Goal: Find specific page/section: Find specific page/section

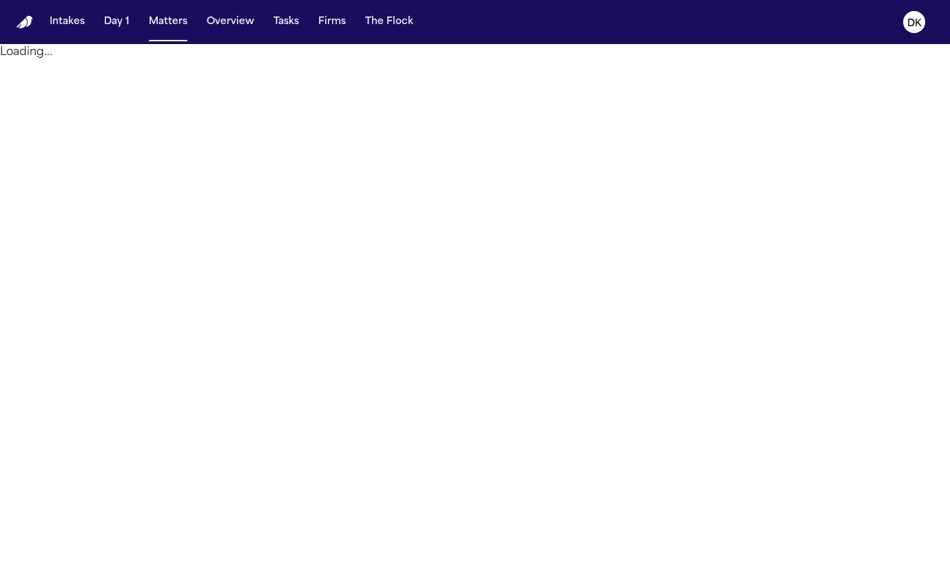
click at [923, 19] on icon "DK" at bounding box center [914, 22] width 22 height 22
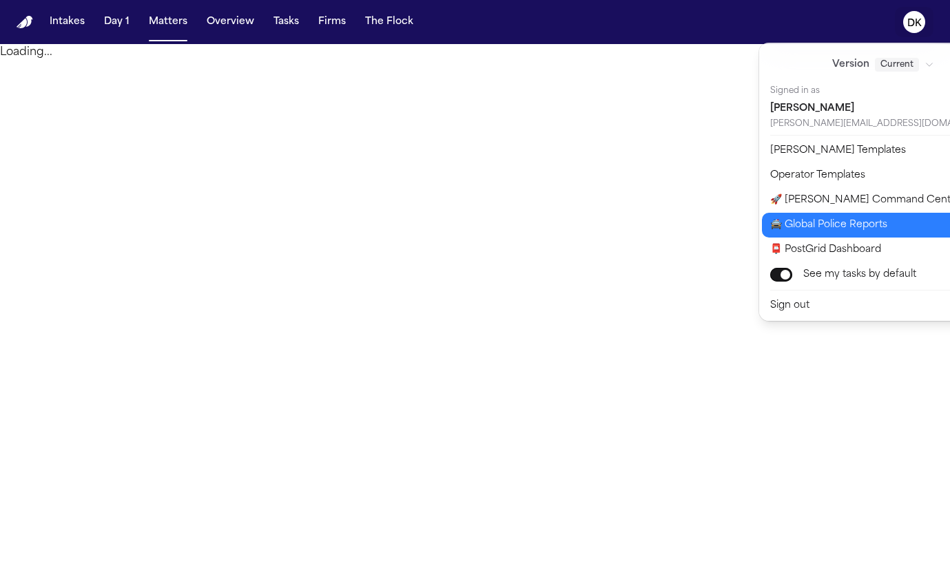
click at [867, 214] on button "🚔 Global Police Reports" at bounding box center [891, 225] width 259 height 25
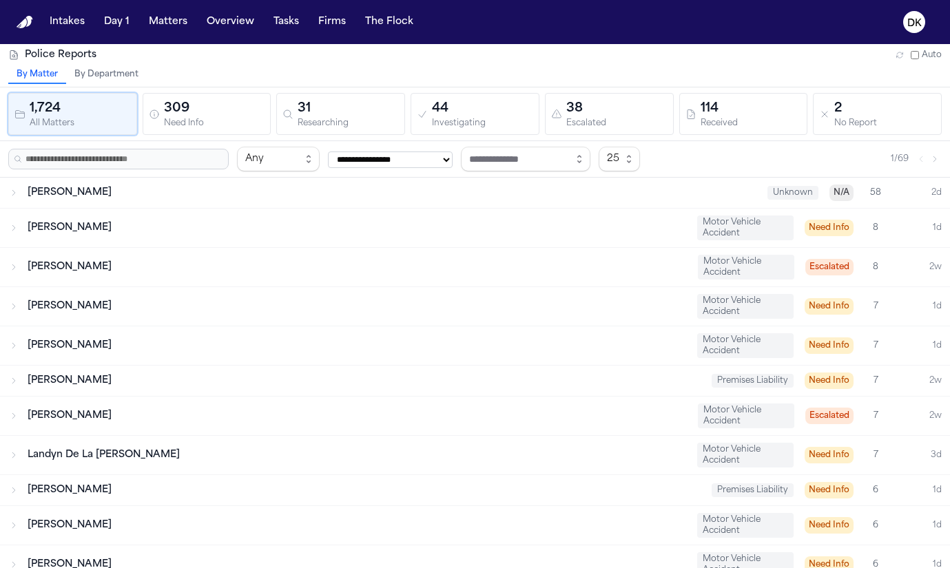
click at [231, 111] on div "309" at bounding box center [214, 108] width 101 height 19
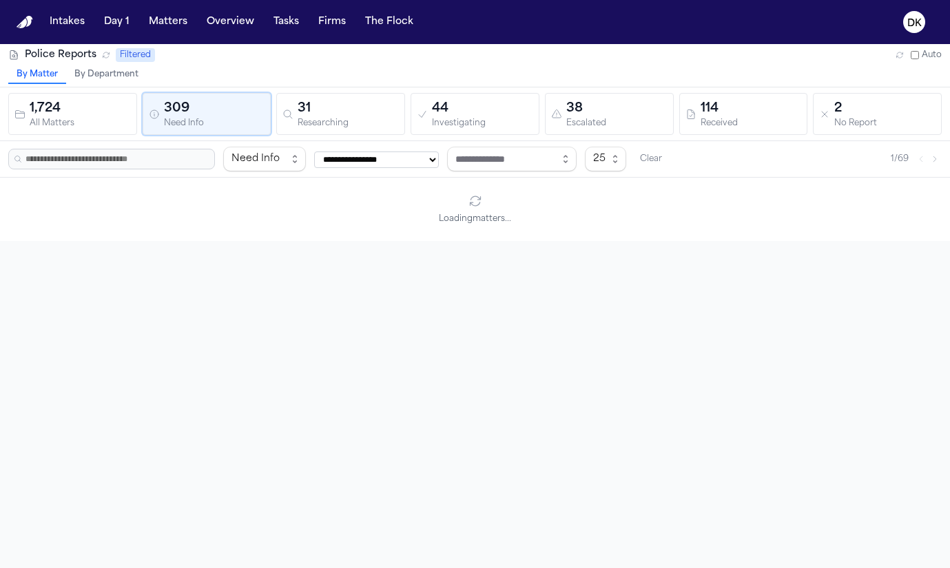
click at [342, 107] on div "31" at bounding box center [348, 108] width 101 height 19
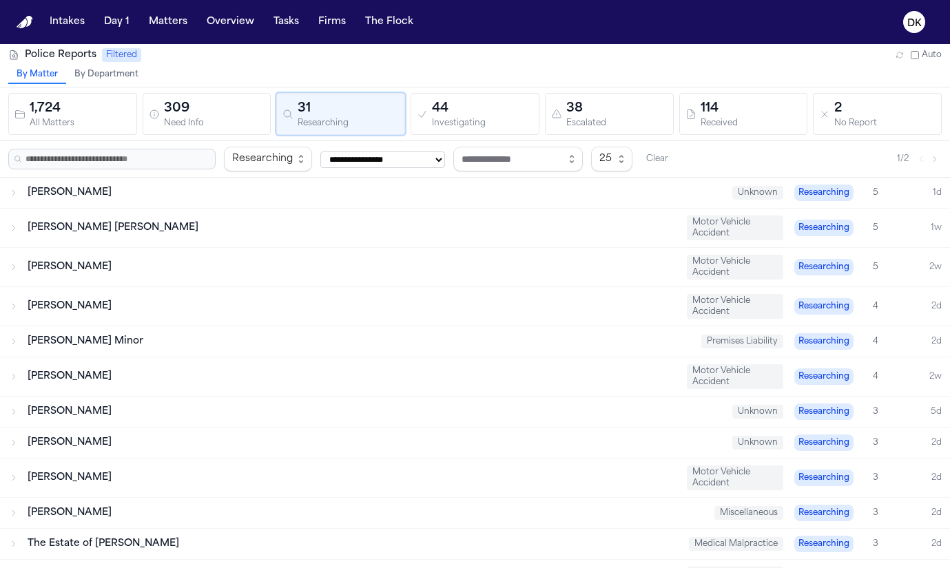
click at [478, 125] on div "Investigating" at bounding box center [482, 123] width 101 height 10
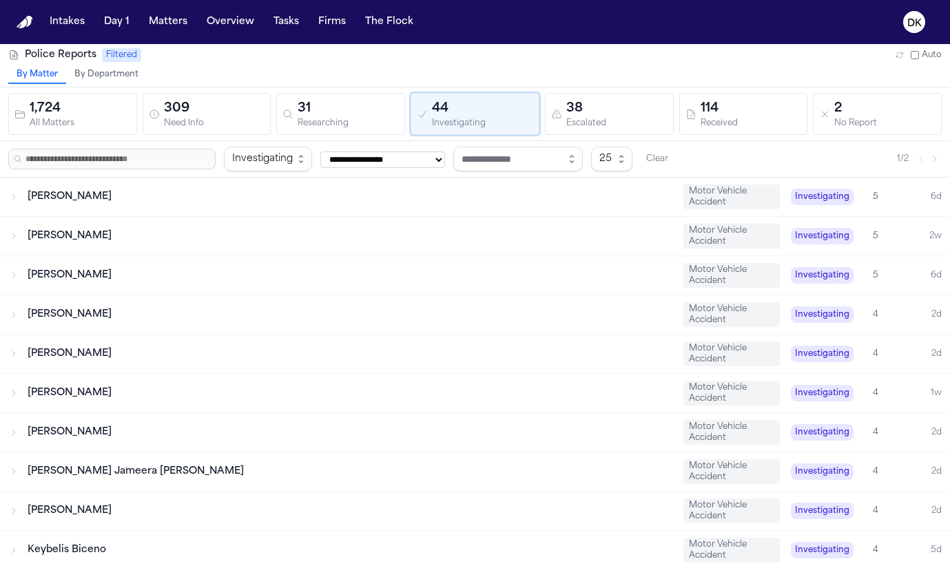
click at [603, 114] on div "38" at bounding box center [616, 108] width 101 height 19
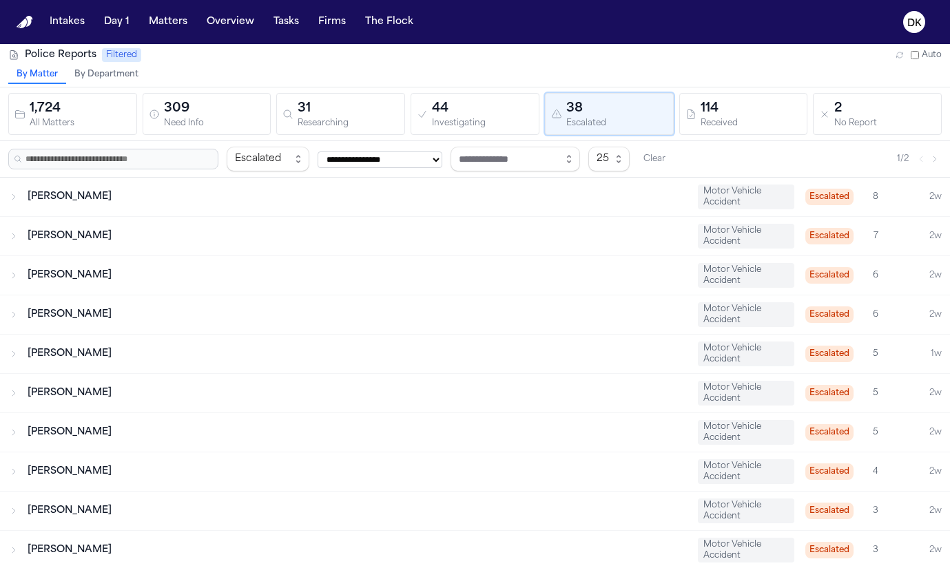
click at [691, 121] on div "114 Received" at bounding box center [743, 114] width 116 height 30
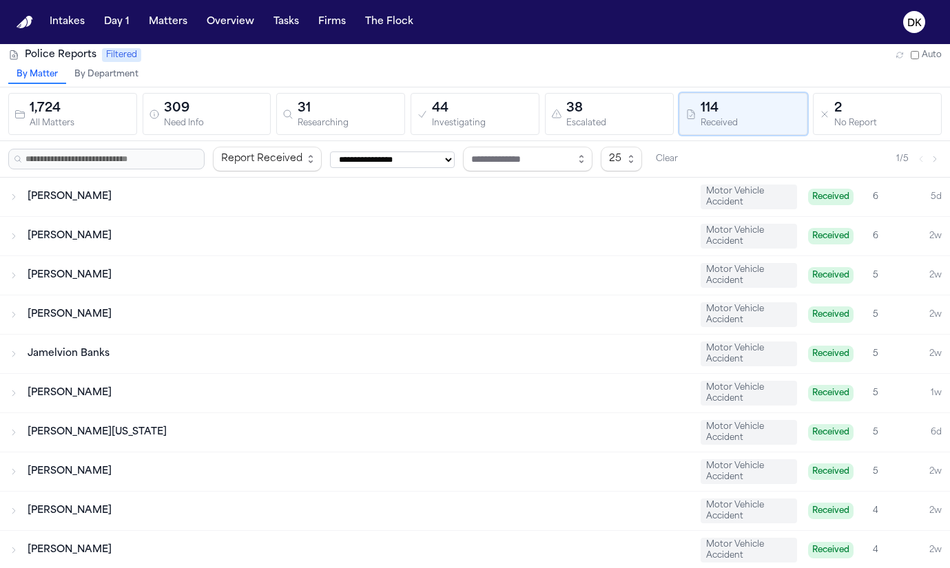
click at [301, 244] on div "[PERSON_NAME] Motor Vehicle Accident Received 6 2w" at bounding box center [475, 236] width 950 height 39
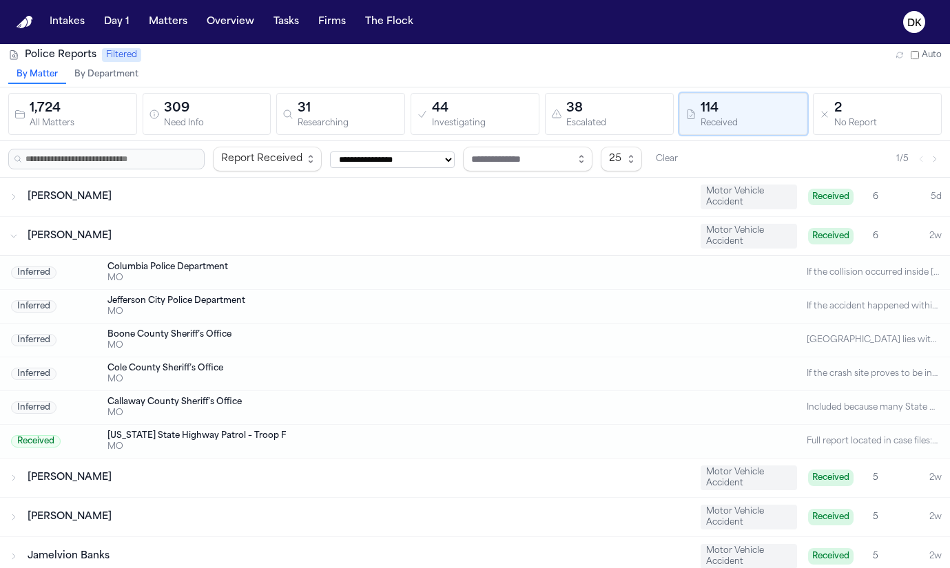
click at [205, 116] on div "309" at bounding box center [214, 108] width 101 height 19
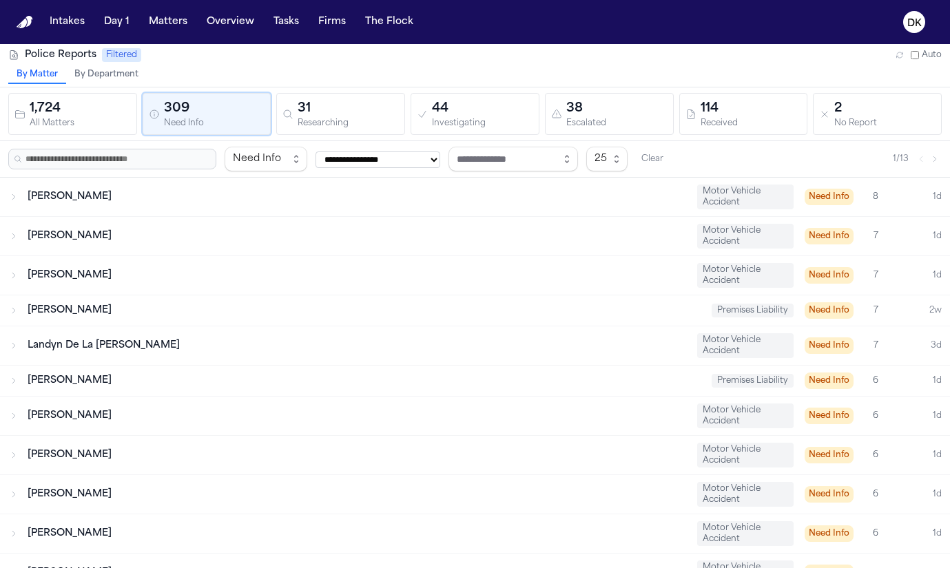
click at [215, 224] on div "[PERSON_NAME] Motor Vehicle Accident Need Info 7 1d" at bounding box center [475, 236] width 950 height 39
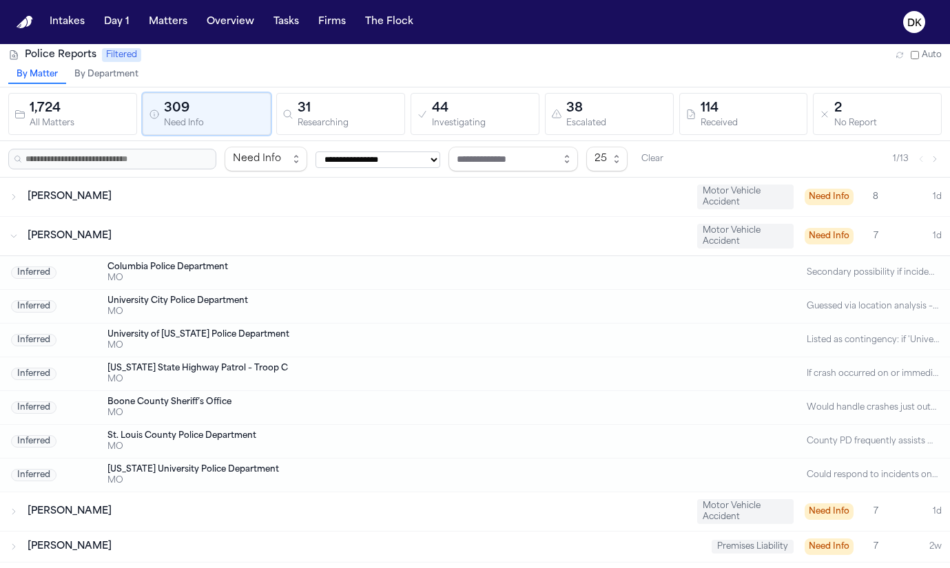
click at [217, 196] on div "[PERSON_NAME]" at bounding box center [357, 197] width 659 height 14
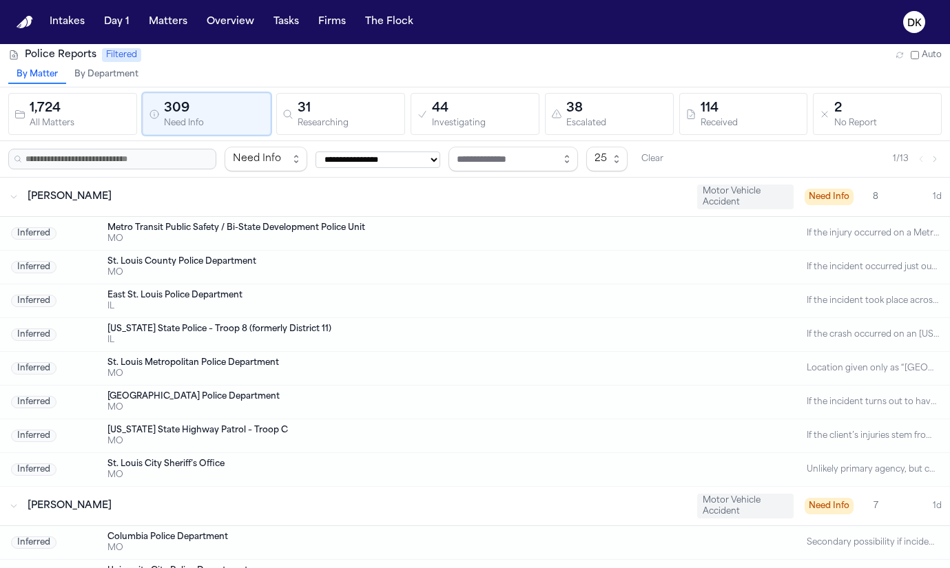
click at [217, 196] on div "[PERSON_NAME]" at bounding box center [357, 197] width 659 height 14
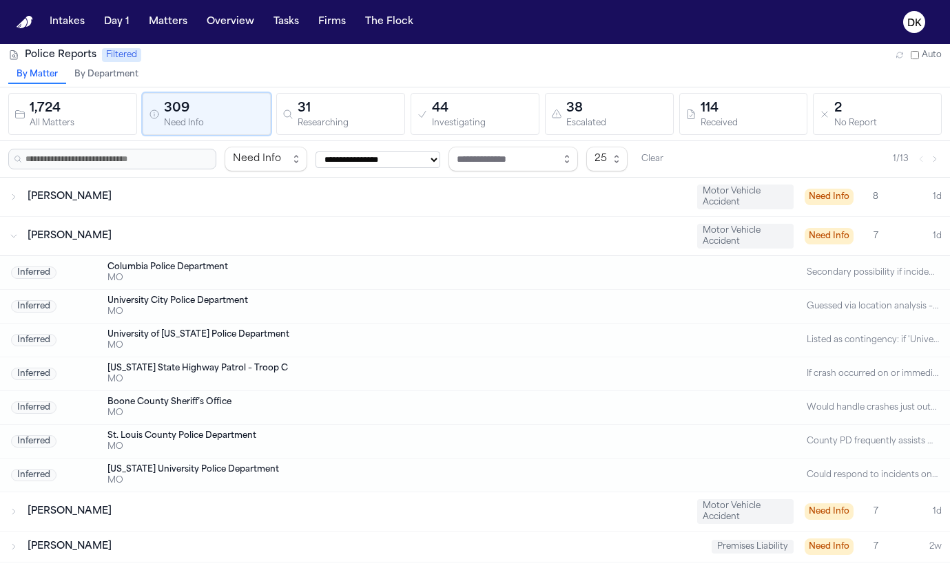
click at [207, 244] on div "[PERSON_NAME] Motor Vehicle Accident Need Info 7 1d" at bounding box center [475, 236] width 950 height 39
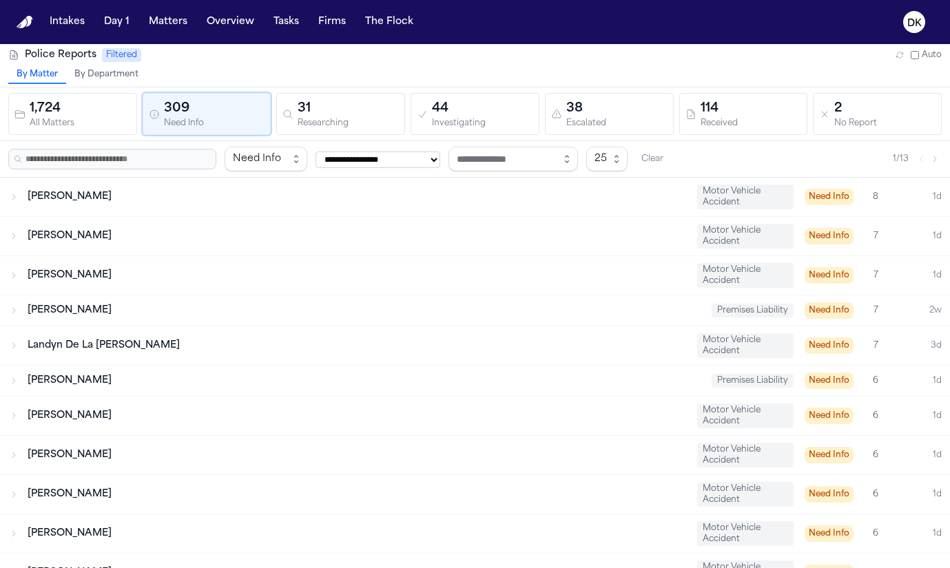
click at [198, 269] on div "[PERSON_NAME]" at bounding box center [357, 276] width 659 height 14
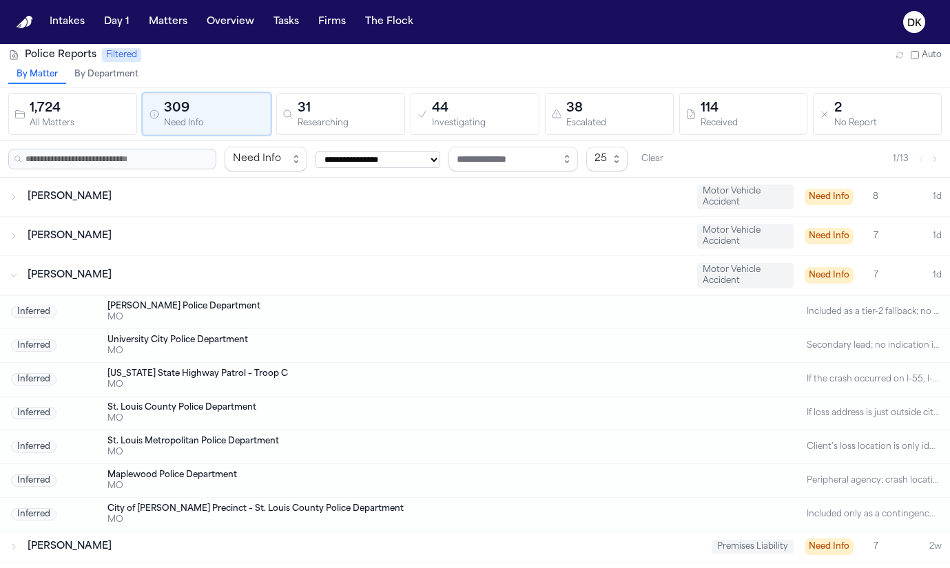
click at [198, 269] on div "[PERSON_NAME]" at bounding box center [357, 276] width 659 height 14
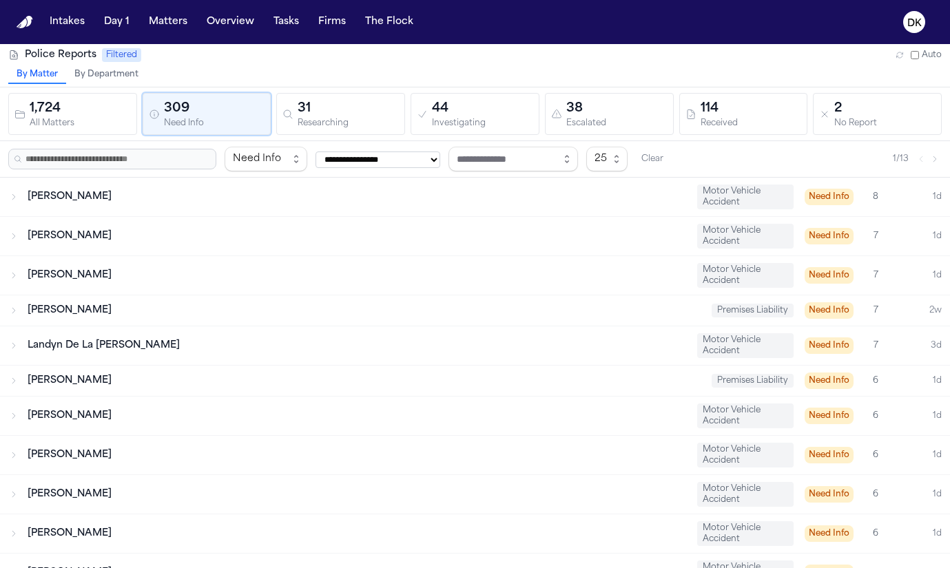
click at [190, 311] on div "[PERSON_NAME]" at bounding box center [364, 311] width 673 height 14
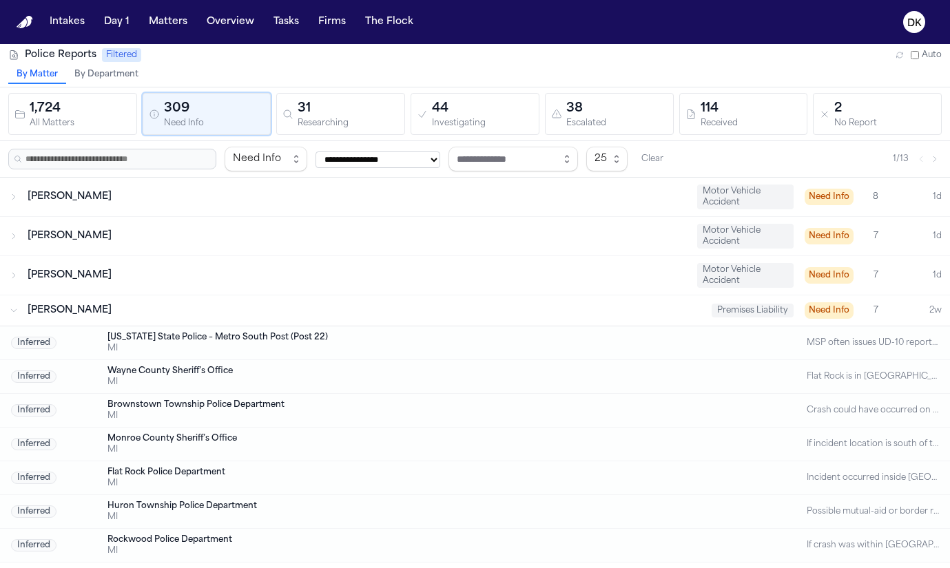
click at [190, 311] on div "[PERSON_NAME]" at bounding box center [364, 311] width 673 height 14
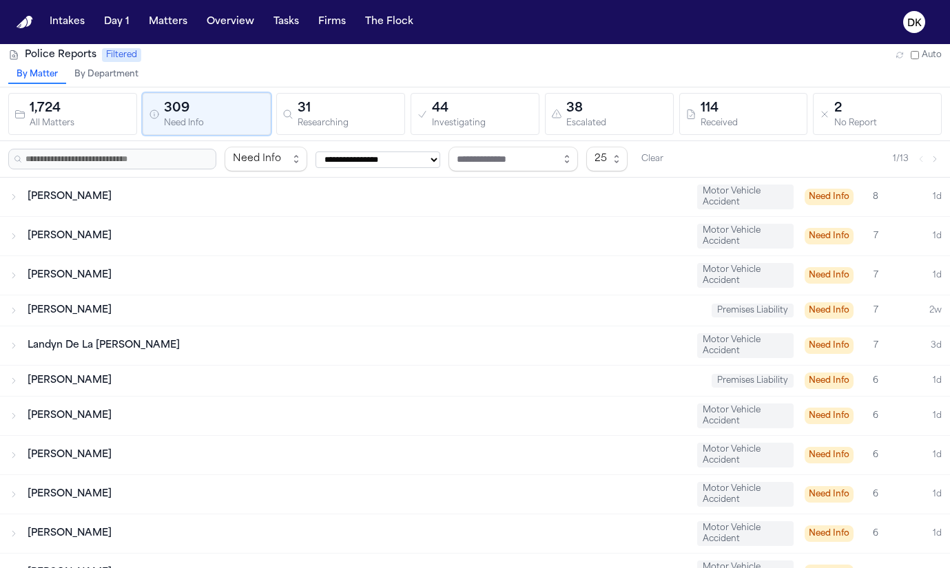
click at [183, 355] on div "Landyn De La [PERSON_NAME] Motor Vehicle Accident Need Info 7 3d" at bounding box center [475, 346] width 950 height 39
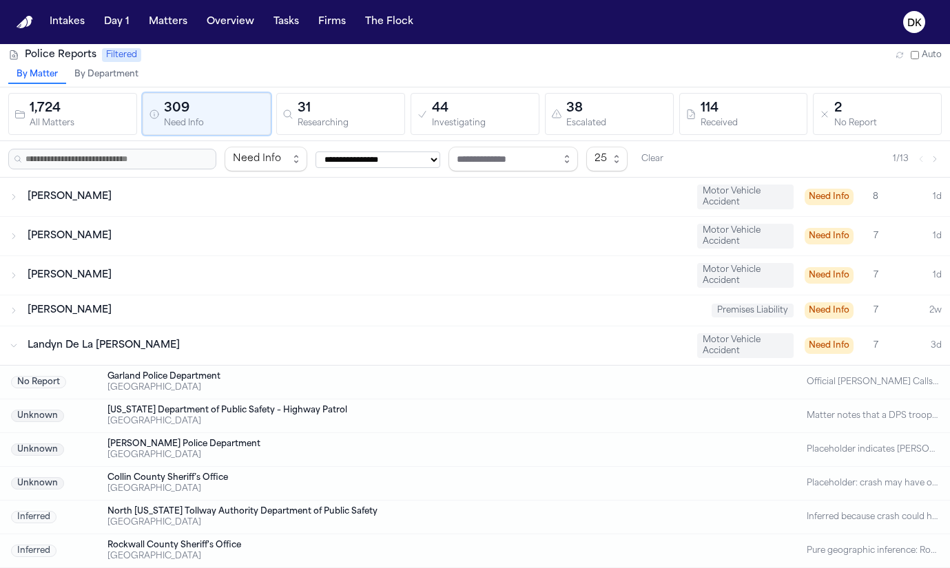
click at [183, 355] on div "Landyn De La [PERSON_NAME] Motor Vehicle Accident Need Info 7 3d" at bounding box center [475, 346] width 950 height 39
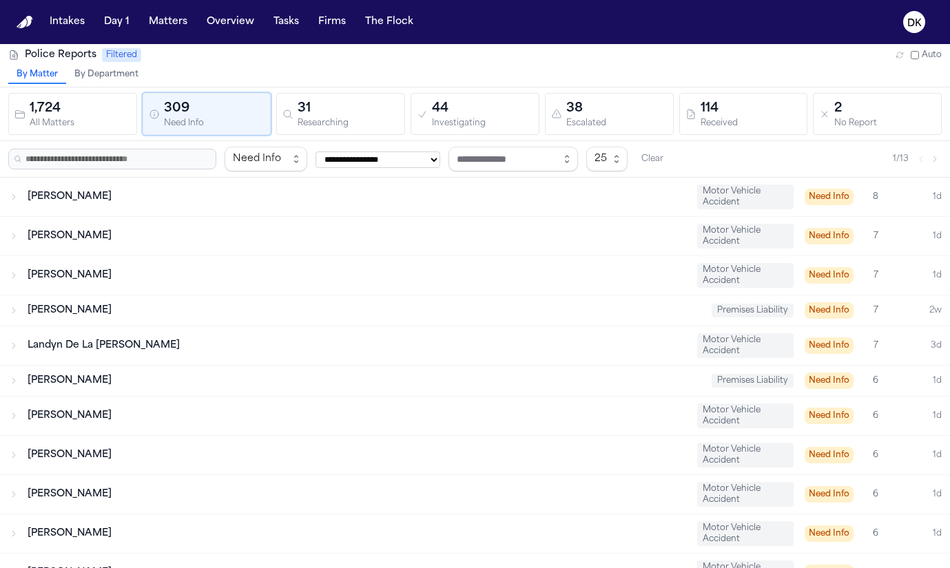
click at [224, 278] on div "[PERSON_NAME]" at bounding box center [357, 276] width 659 height 14
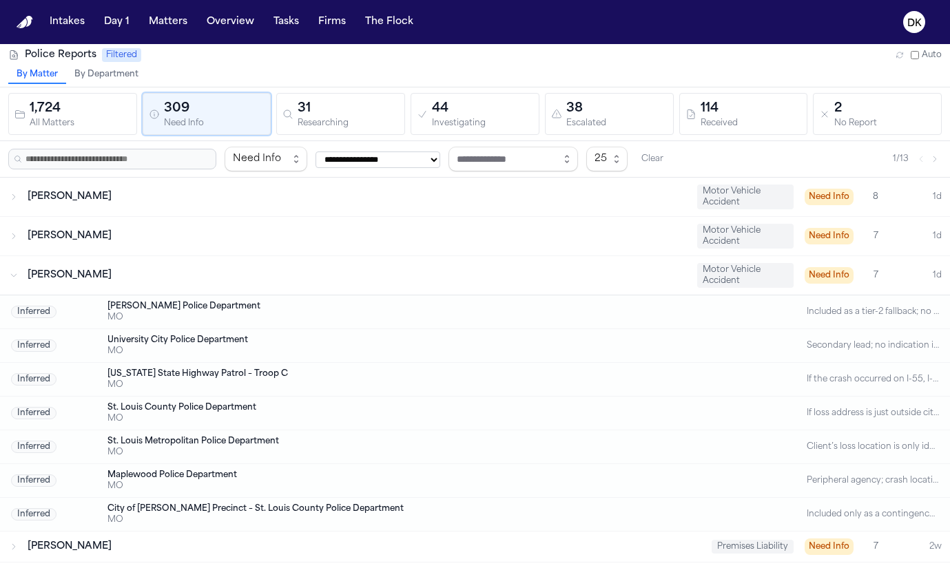
click at [224, 234] on div "[PERSON_NAME]" at bounding box center [357, 236] width 659 height 14
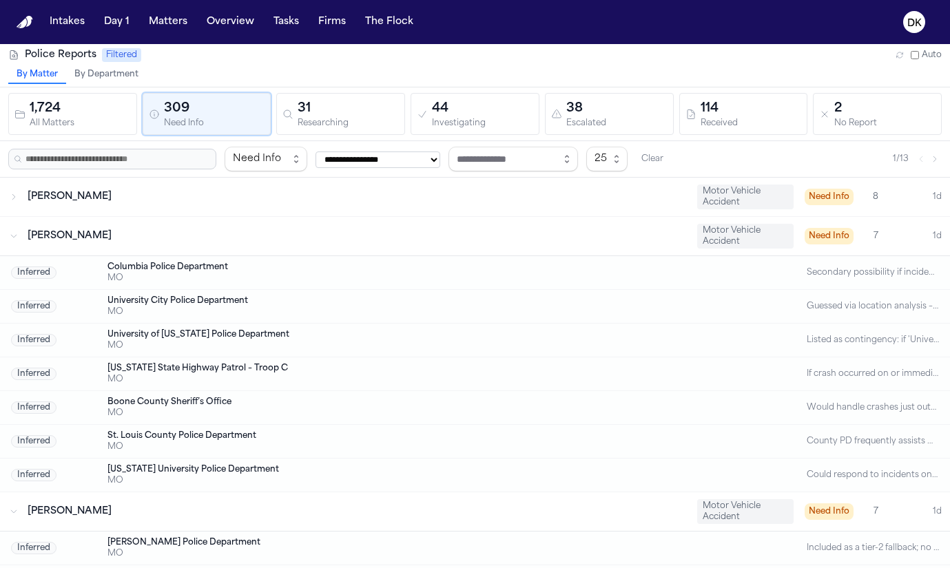
click at [231, 211] on div "[PERSON_NAME] Motor Vehicle Accident Need Info 8 1d" at bounding box center [475, 197] width 950 height 39
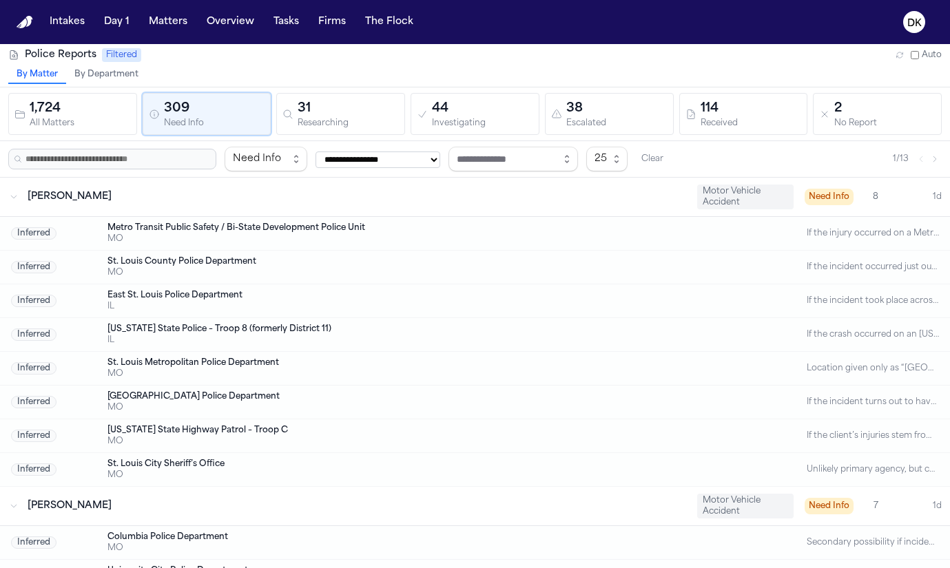
click at [72, 198] on span "[PERSON_NAME]" at bounding box center [70, 197] width 84 height 10
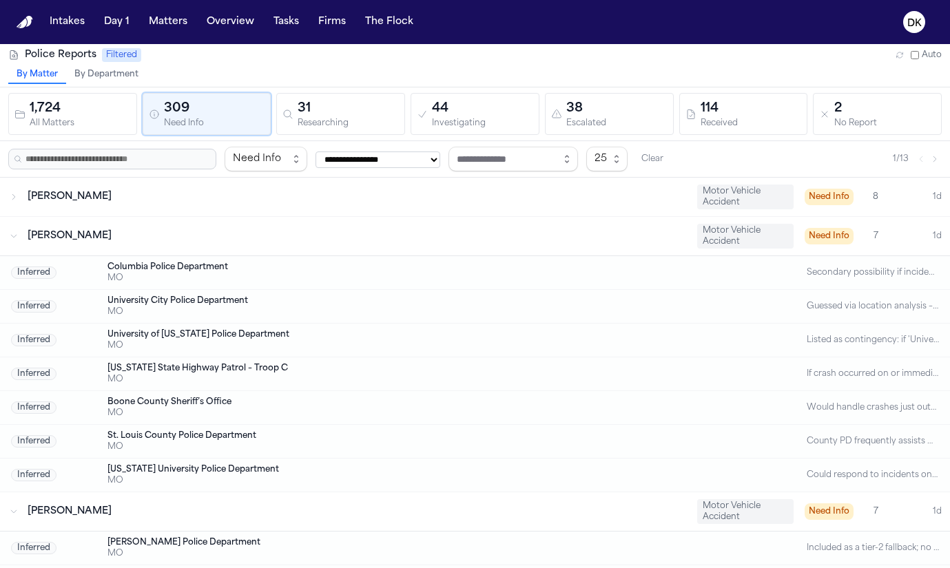
click at [84, 246] on div "[PERSON_NAME] Motor Vehicle Accident Need Info 7 1d" at bounding box center [475, 236] width 950 height 39
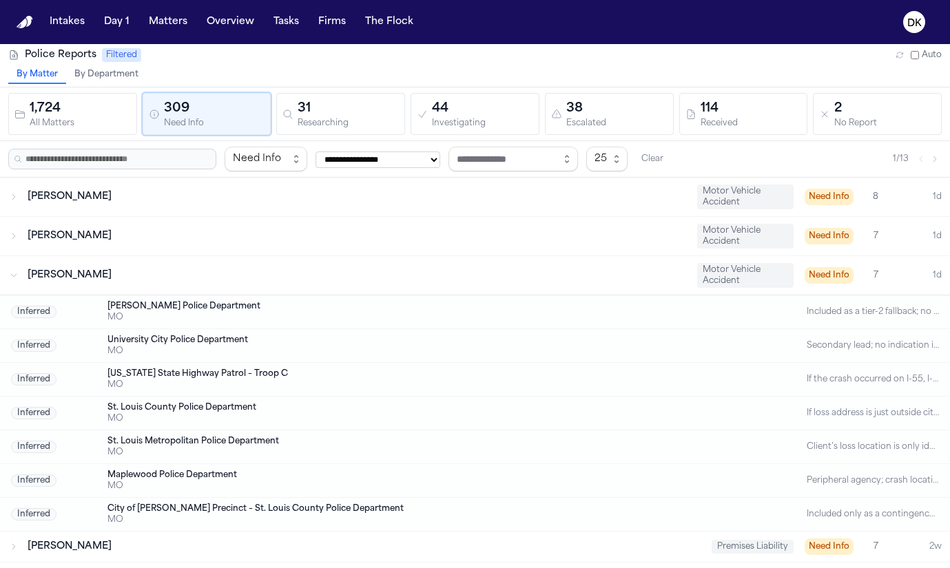
click at [82, 274] on span "[PERSON_NAME]" at bounding box center [70, 275] width 84 height 10
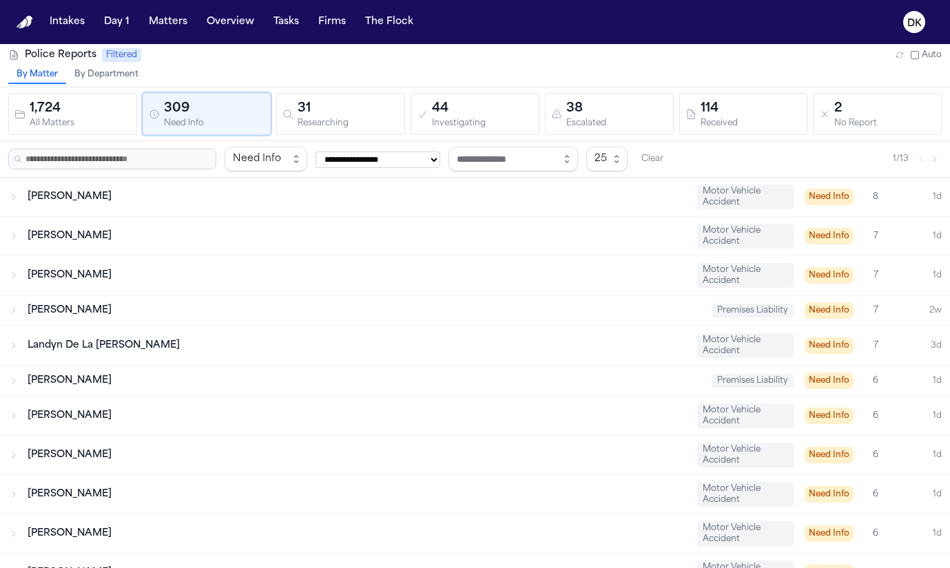
click at [83, 331] on div "Landyn De La [PERSON_NAME] Motor Vehicle Accident Need Info 7 3d" at bounding box center [475, 346] width 950 height 39
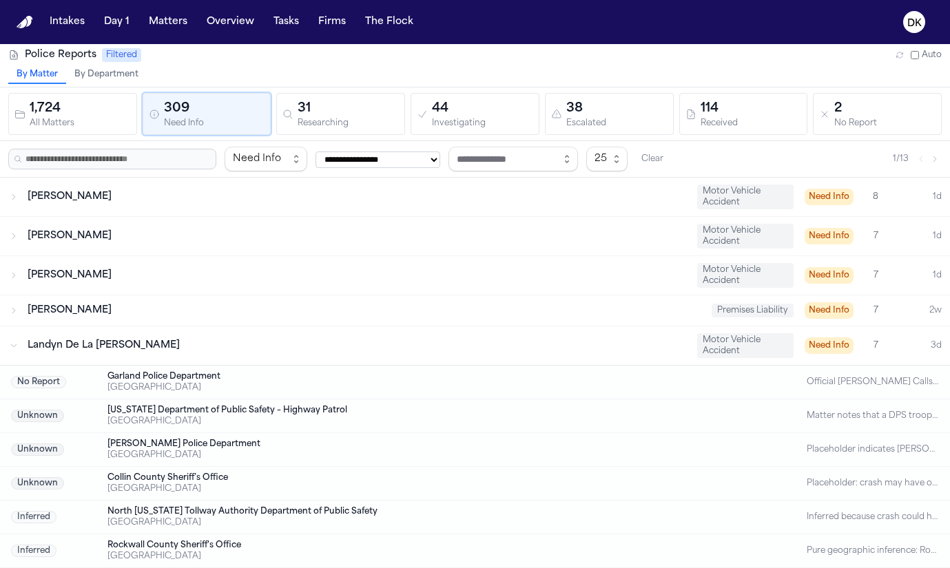
click at [83, 331] on div "Landyn De La [PERSON_NAME] Motor Vehicle Accident Need Info 7 3d" at bounding box center [475, 346] width 950 height 39
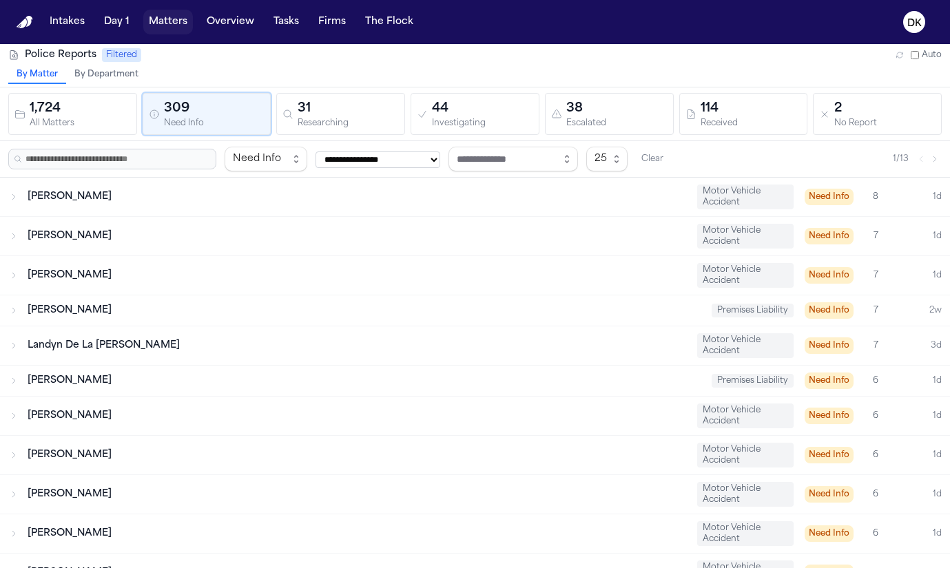
click at [165, 10] on button "Matters" at bounding box center [168, 22] width 50 height 25
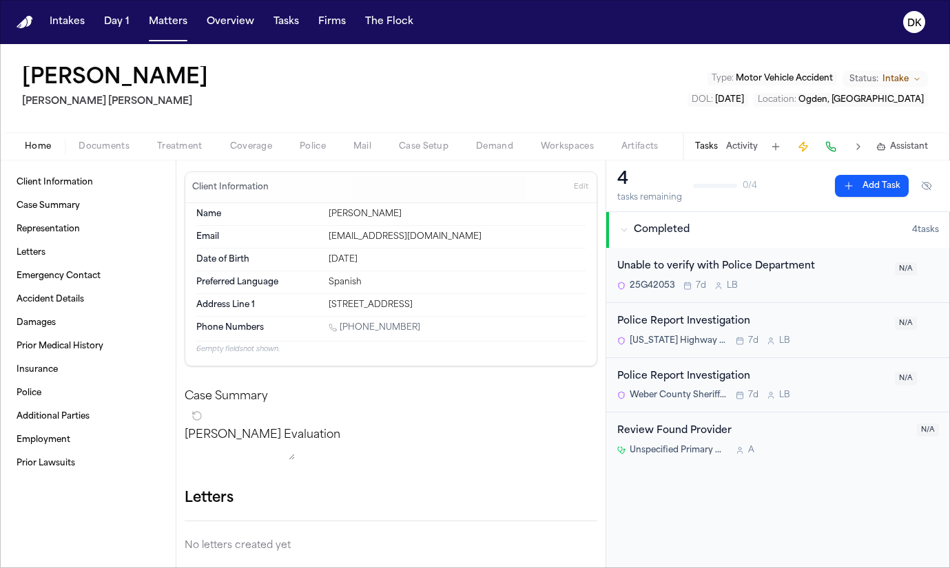
click at [898, 18] on button "DK" at bounding box center [914, 22] width 39 height 30
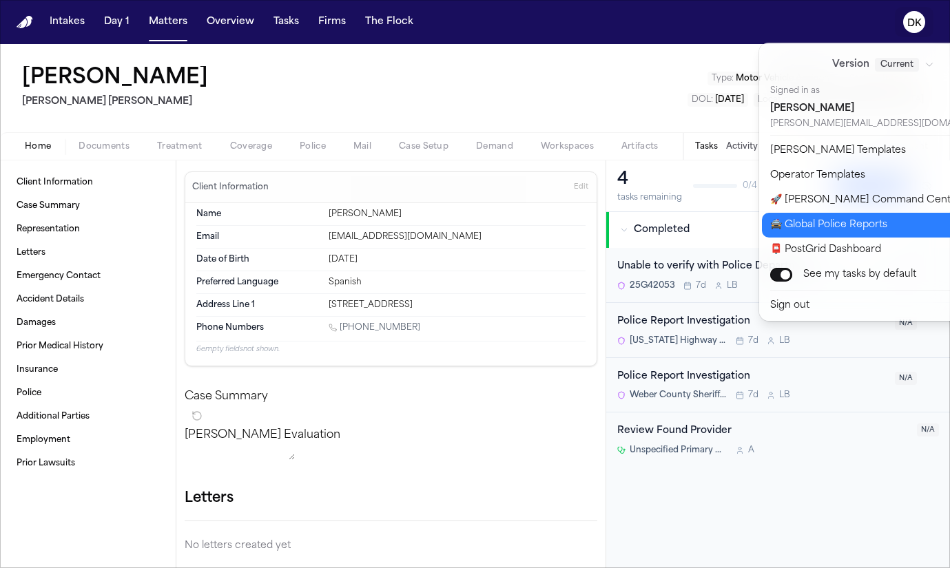
click at [862, 222] on button "🚔 Global Police Reports" at bounding box center [891, 225] width 259 height 25
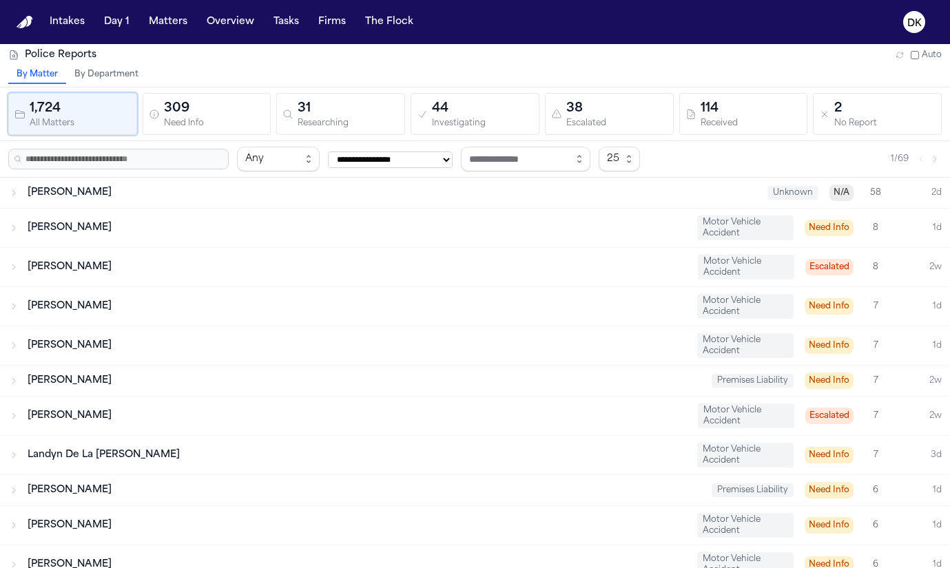
click at [254, 93] on button "309 Need Info" at bounding box center [207, 114] width 129 height 42
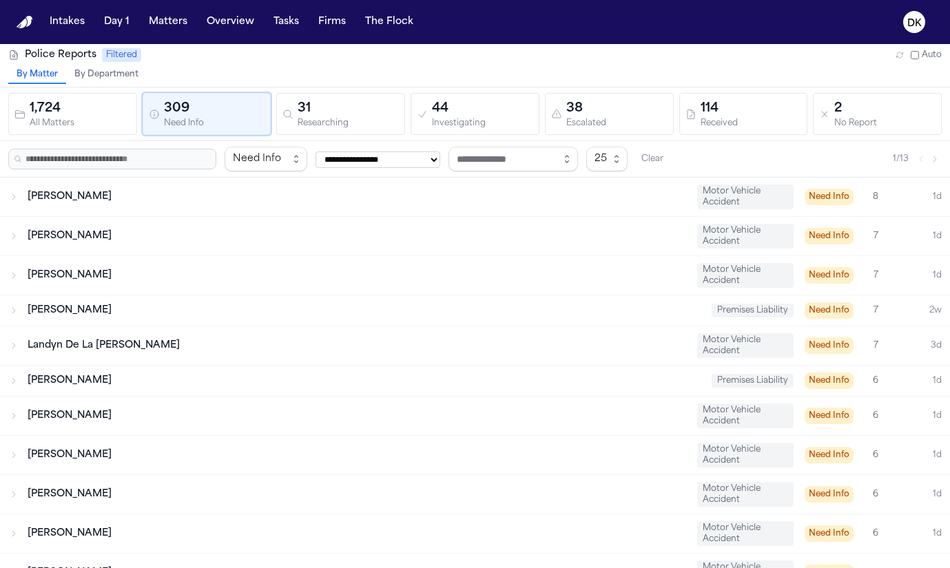
click at [375, 114] on div "31" at bounding box center [348, 108] width 101 height 19
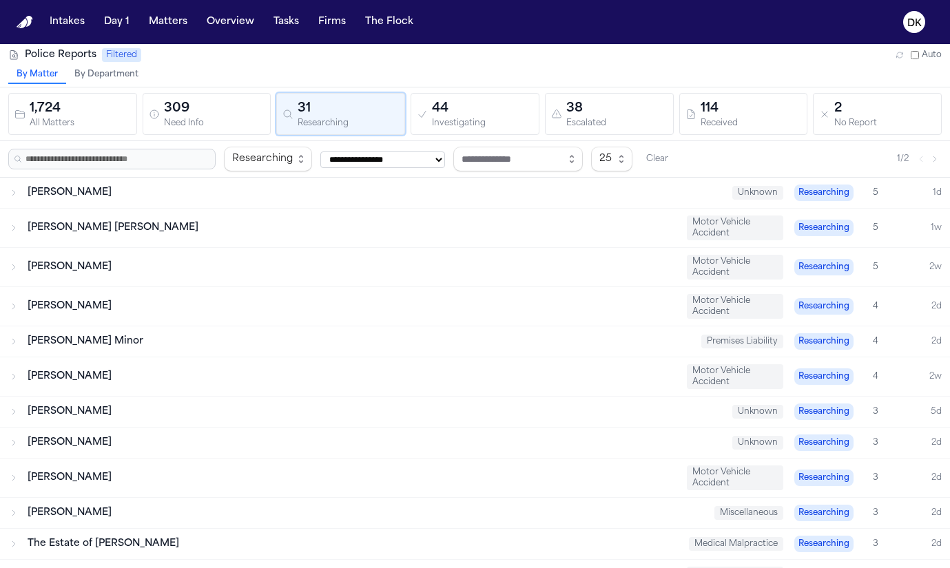
click at [204, 103] on div "309" at bounding box center [214, 108] width 101 height 19
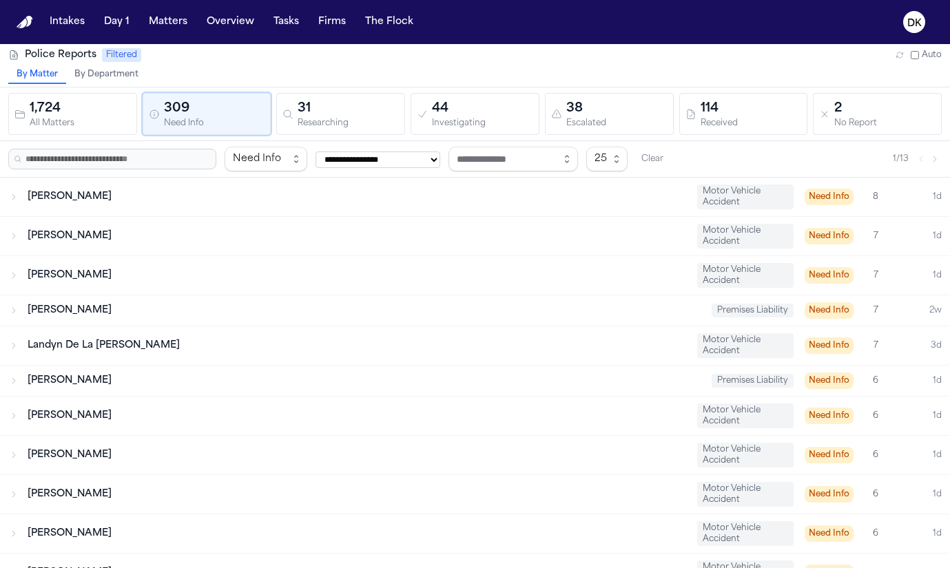
click at [87, 105] on div "1,724" at bounding box center [80, 108] width 101 height 19
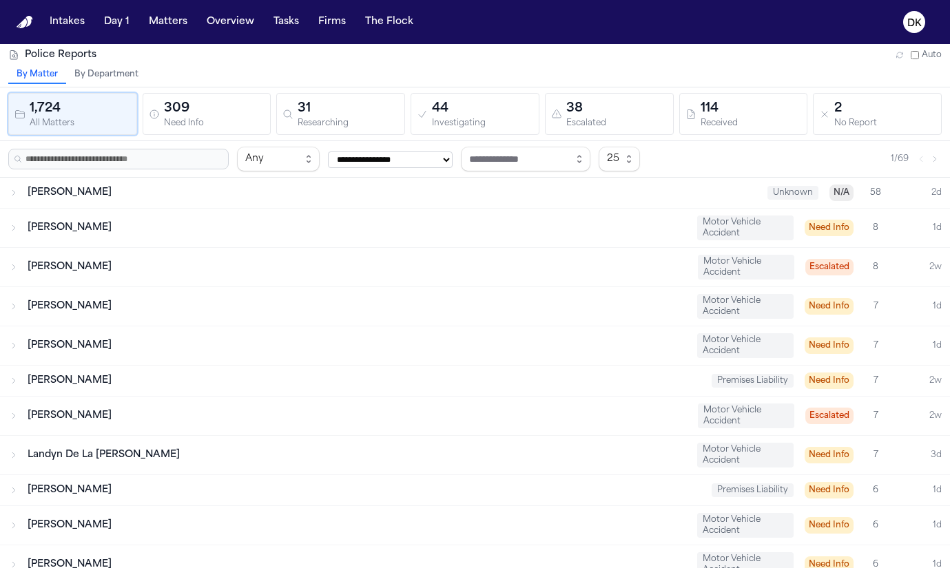
click at [254, 110] on div "309" at bounding box center [214, 108] width 101 height 19
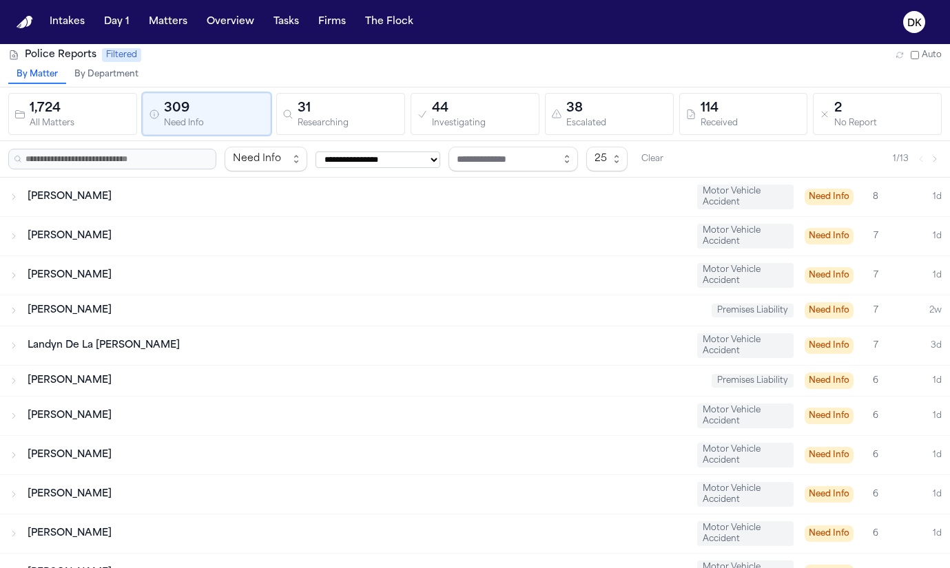
click at [358, 112] on div "31" at bounding box center [348, 108] width 101 height 19
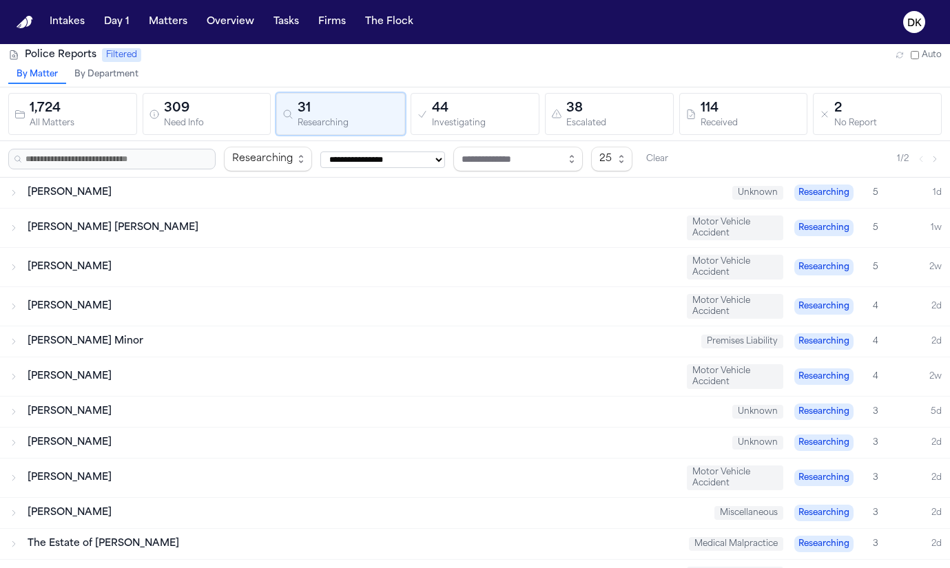
click at [454, 110] on div "44" at bounding box center [482, 108] width 101 height 19
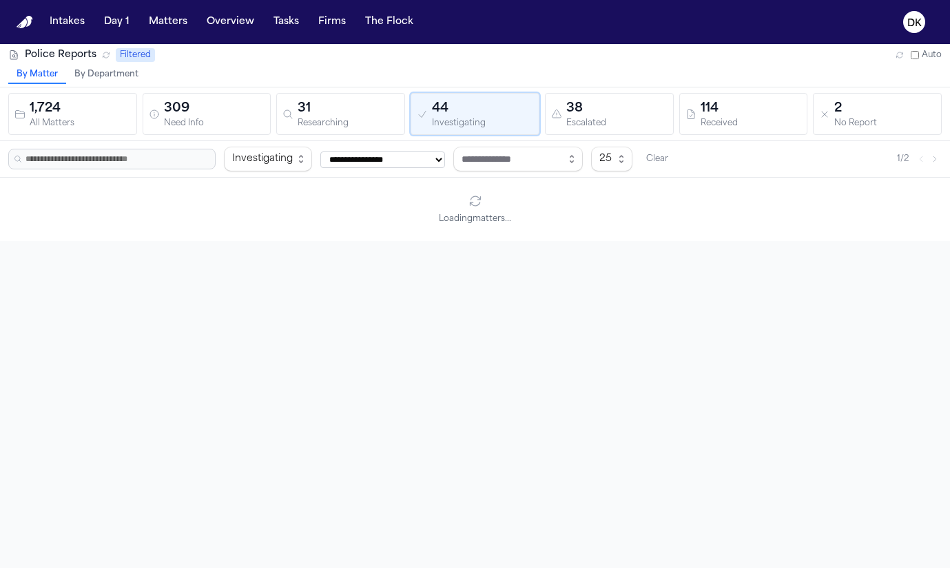
click at [563, 110] on div "38 Escalated" at bounding box center [609, 114] width 116 height 30
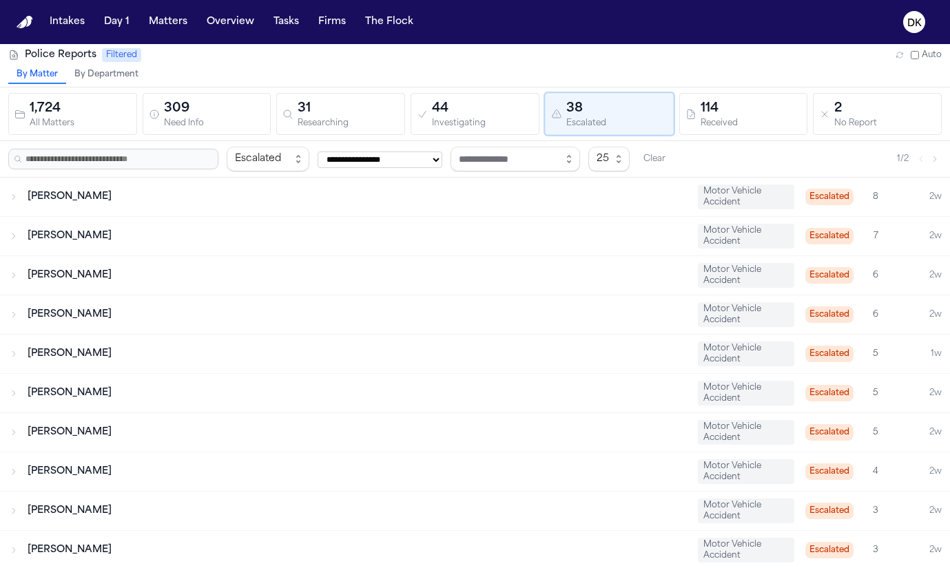
click at [338, 121] on div "Researching" at bounding box center [348, 123] width 101 height 10
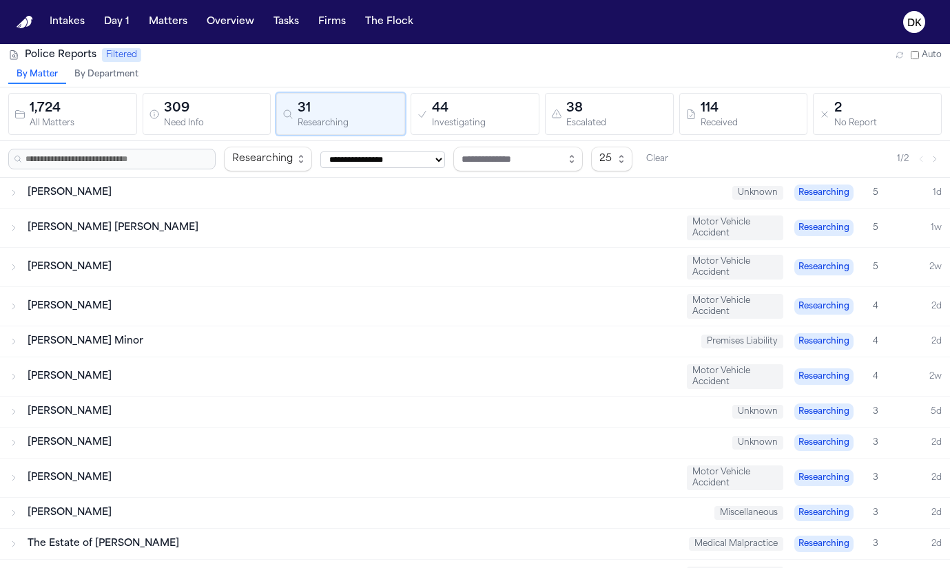
click at [156, 125] on div "309 Need Info" at bounding box center [207, 114] width 116 height 30
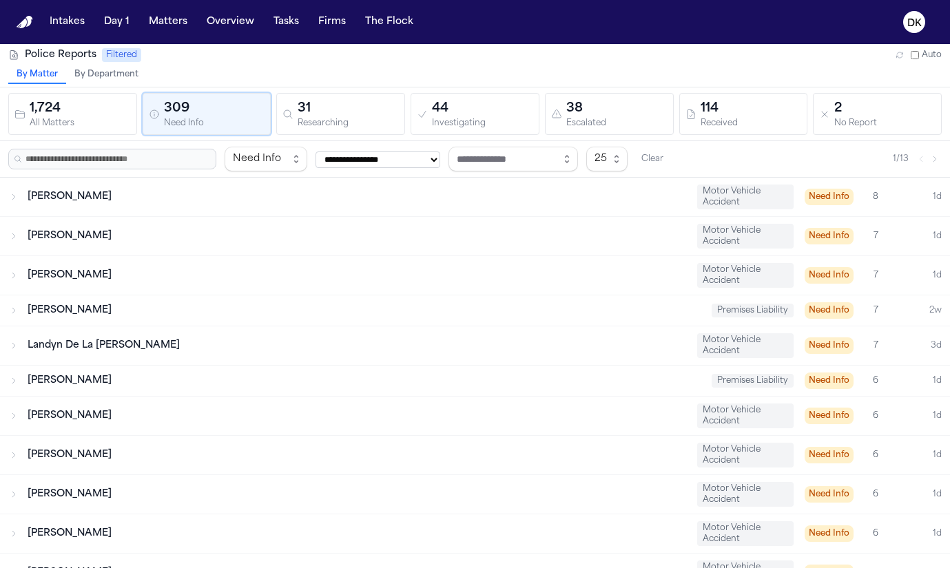
click at [93, 118] on div "All Matters" at bounding box center [80, 123] width 101 height 10
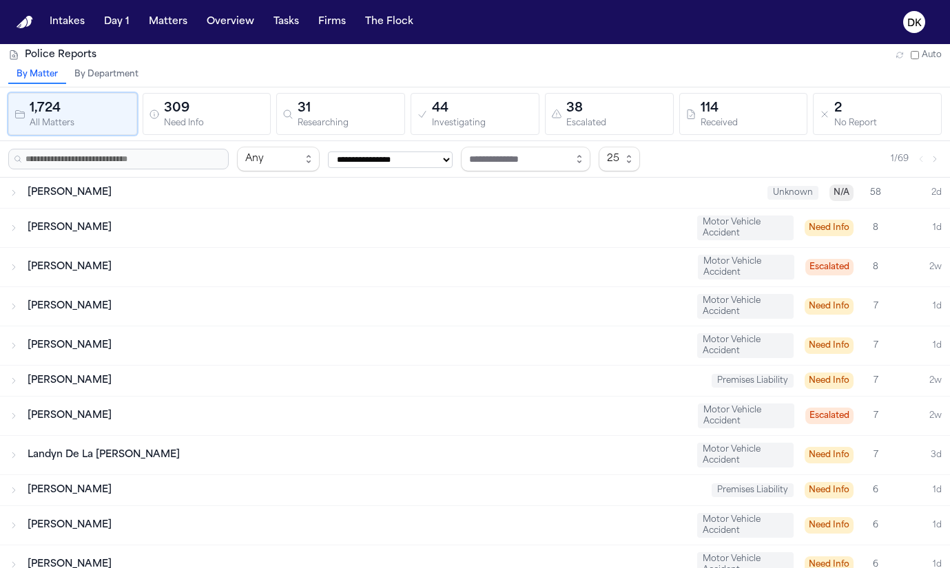
click at [243, 121] on div "Need Info" at bounding box center [214, 123] width 101 height 10
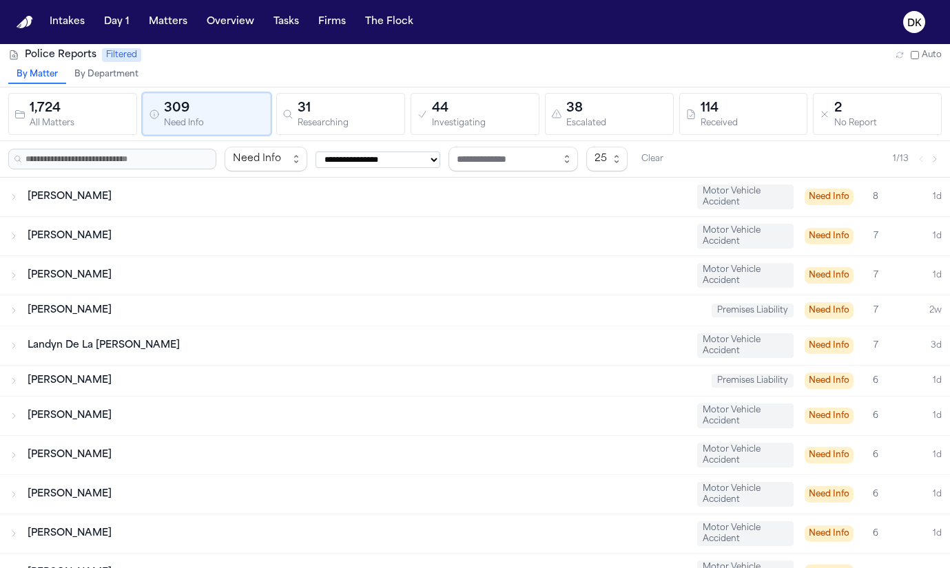
click at [227, 83] on div "By Matter By Department" at bounding box center [475, 76] width 950 height 21
click at [207, 112] on div "309" at bounding box center [214, 108] width 101 height 19
click at [346, 129] on div "Researching" at bounding box center [348, 123] width 101 height 10
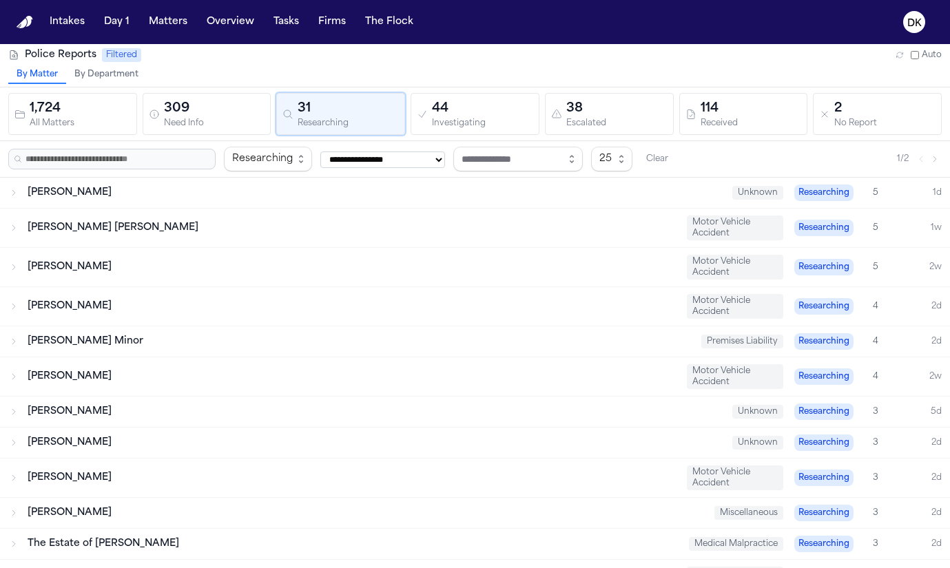
click at [460, 126] on div "Investigating" at bounding box center [482, 123] width 101 height 10
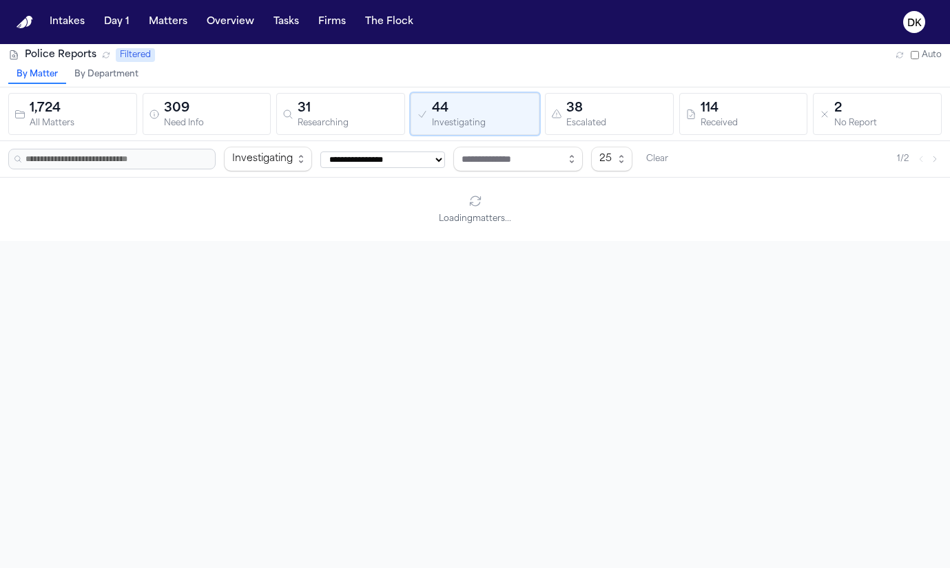
click at [647, 101] on div "38" at bounding box center [616, 108] width 101 height 19
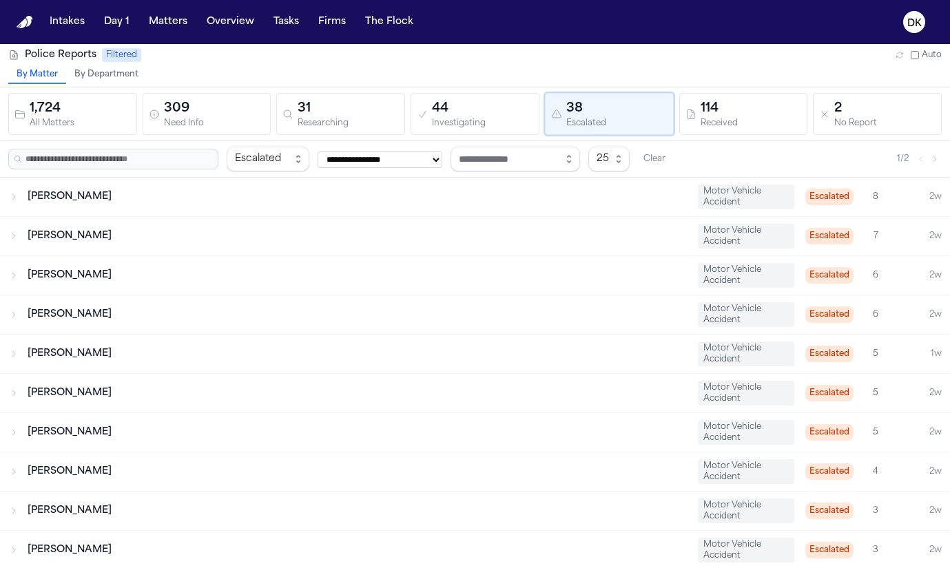
click at [809, 113] on div "1,724 All Matters 309 Need Info 31 Researching 44 Investigating 38 Escalated 11…" at bounding box center [475, 114] width 934 height 42
click at [848, 118] on div "No Report" at bounding box center [884, 123] width 101 height 10
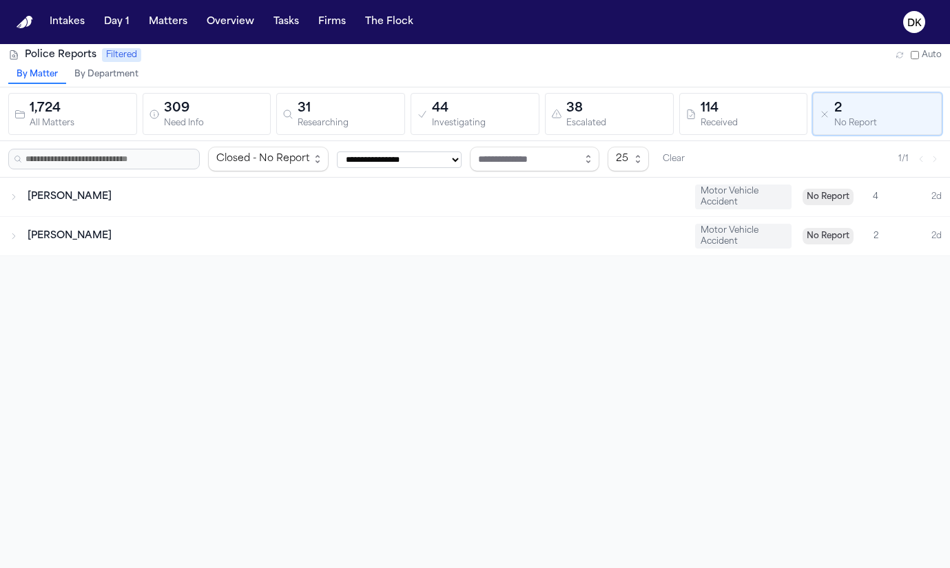
click at [729, 127] on div "Received" at bounding box center [751, 123] width 101 height 10
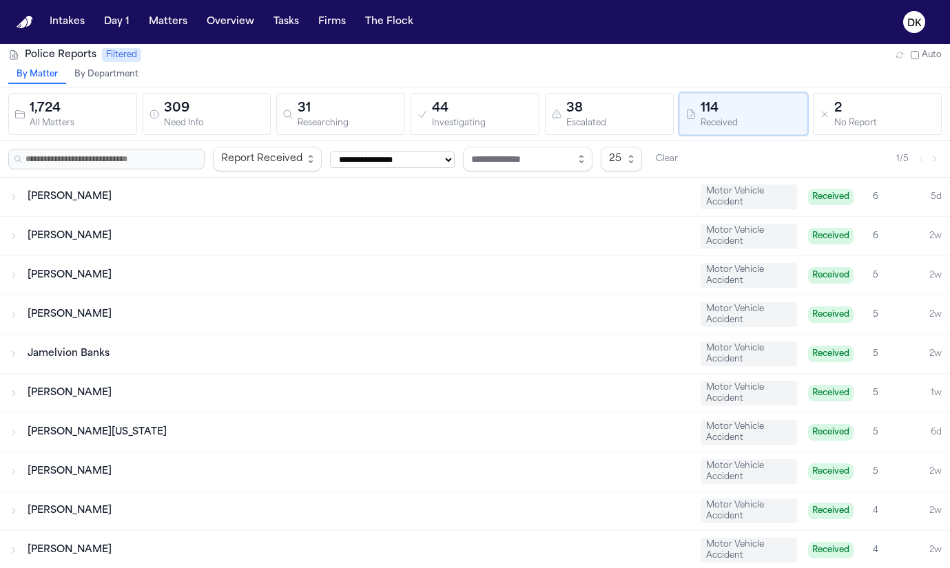
click at [683, 157] on button "Clear" at bounding box center [666, 158] width 33 height 19
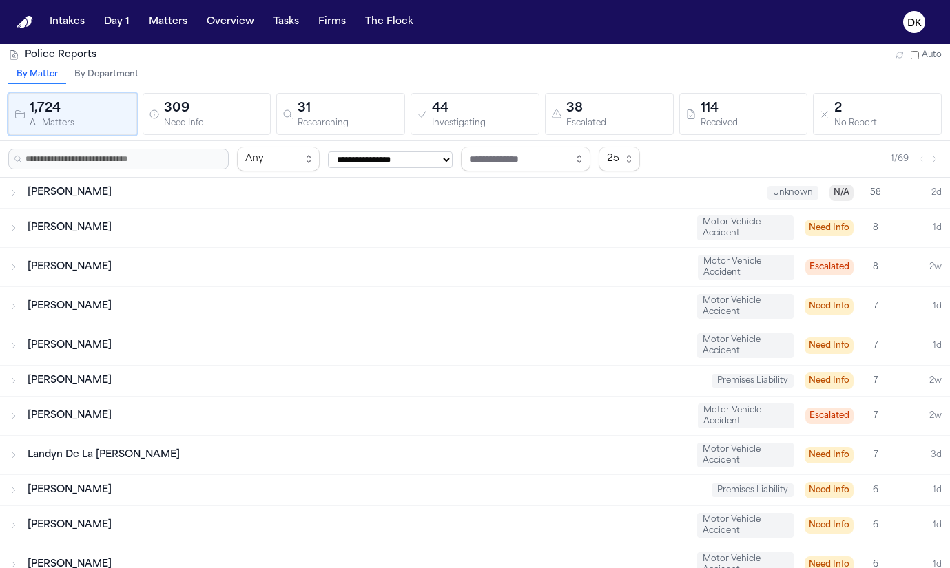
click at [216, 109] on div "309" at bounding box center [214, 108] width 101 height 19
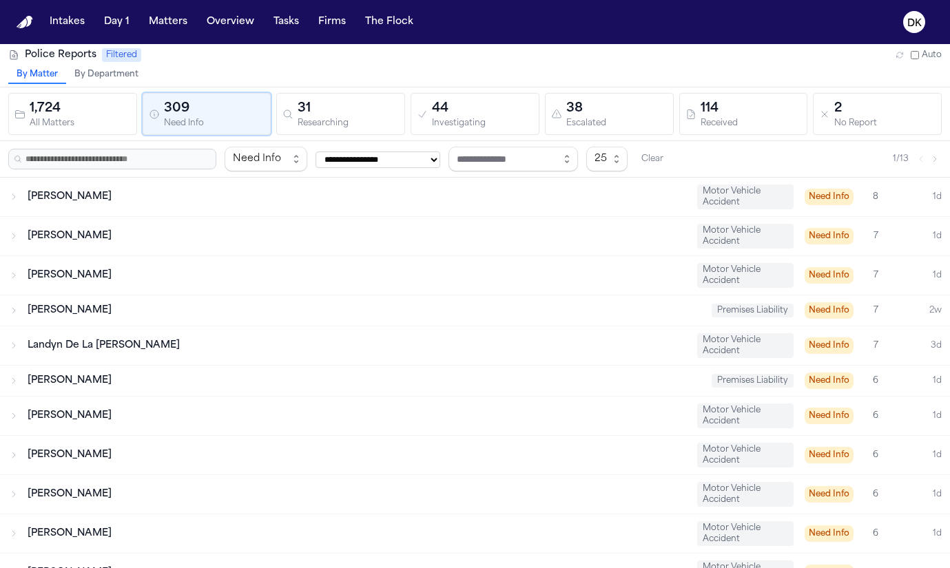
click at [338, 125] on div "Researching" at bounding box center [348, 123] width 101 height 10
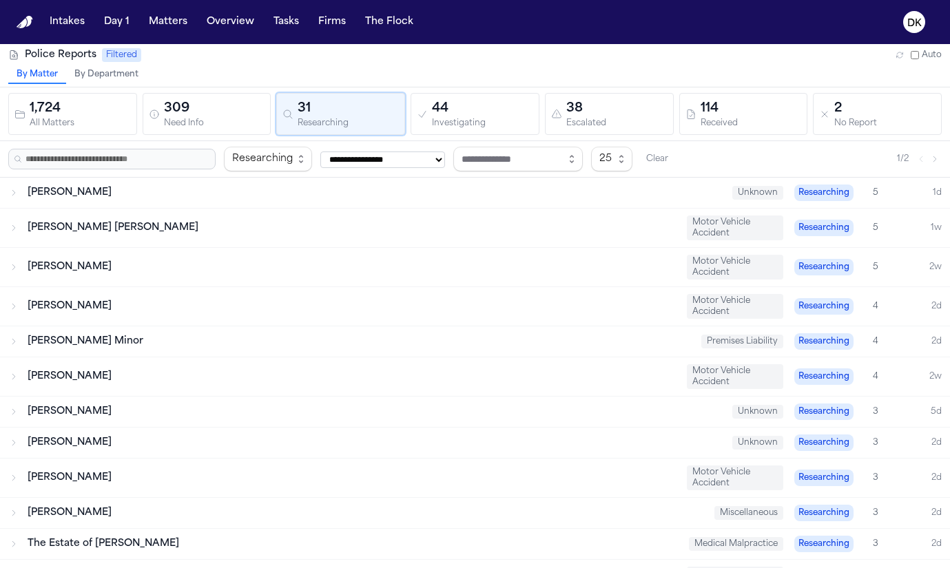
click at [462, 126] on div "Investigating" at bounding box center [482, 123] width 101 height 10
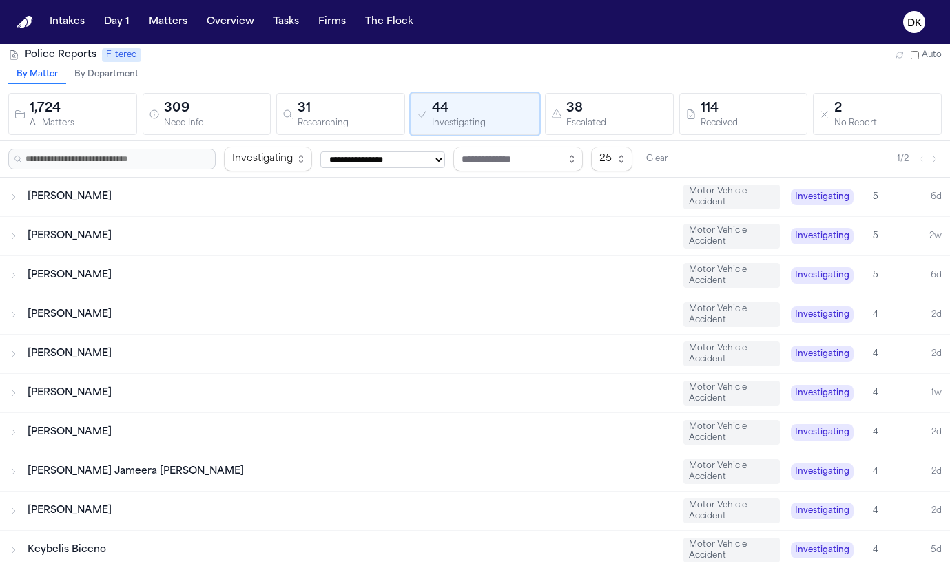
click at [575, 123] on div "Escalated" at bounding box center [616, 123] width 101 height 10
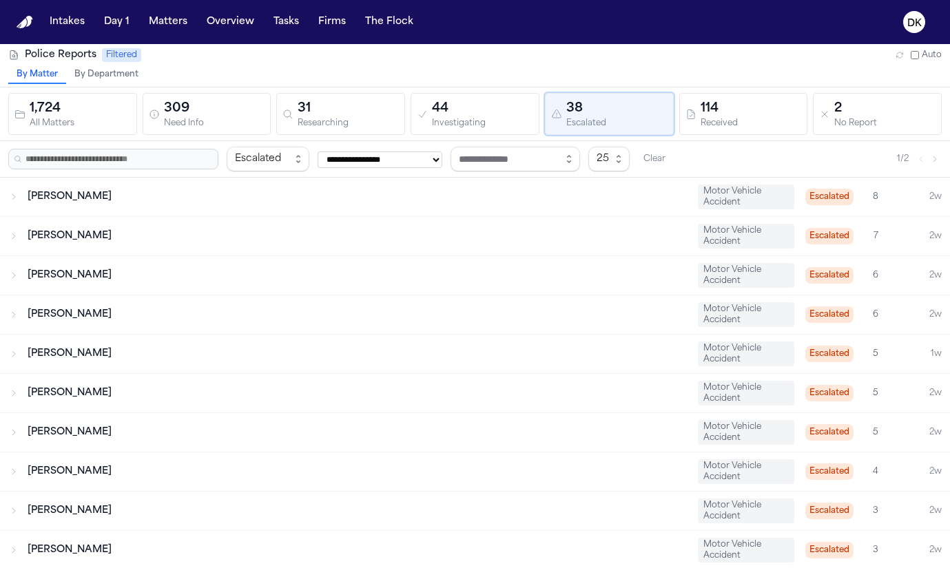
click at [729, 121] on div "Received" at bounding box center [751, 123] width 101 height 10
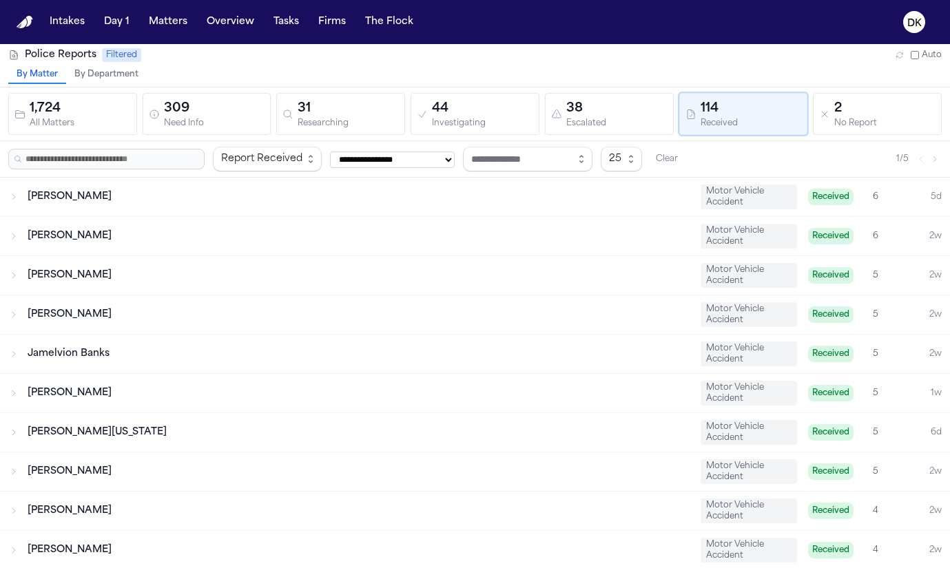
click at [824, 119] on icon "button" at bounding box center [824, 114] width 11 height 11
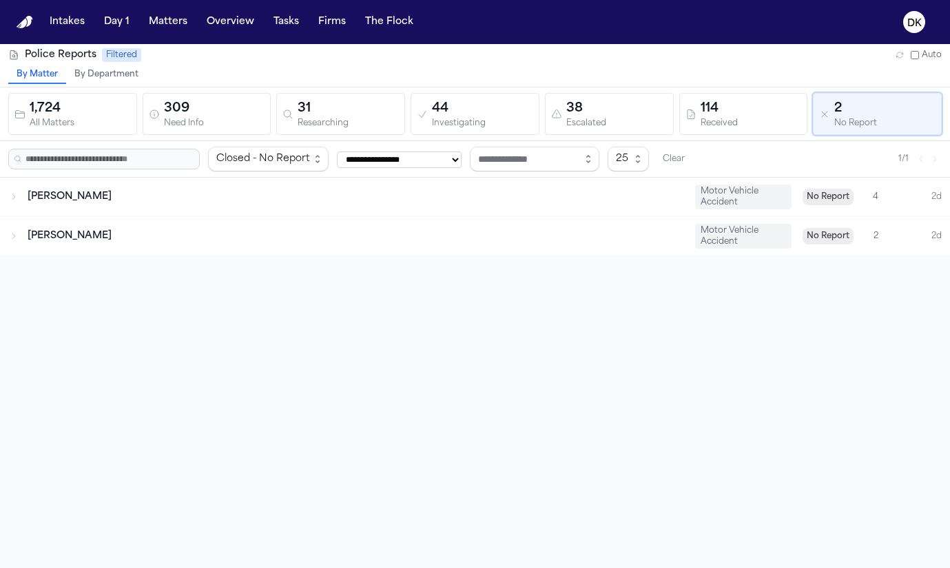
click at [690, 155] on button "Clear" at bounding box center [673, 158] width 33 height 19
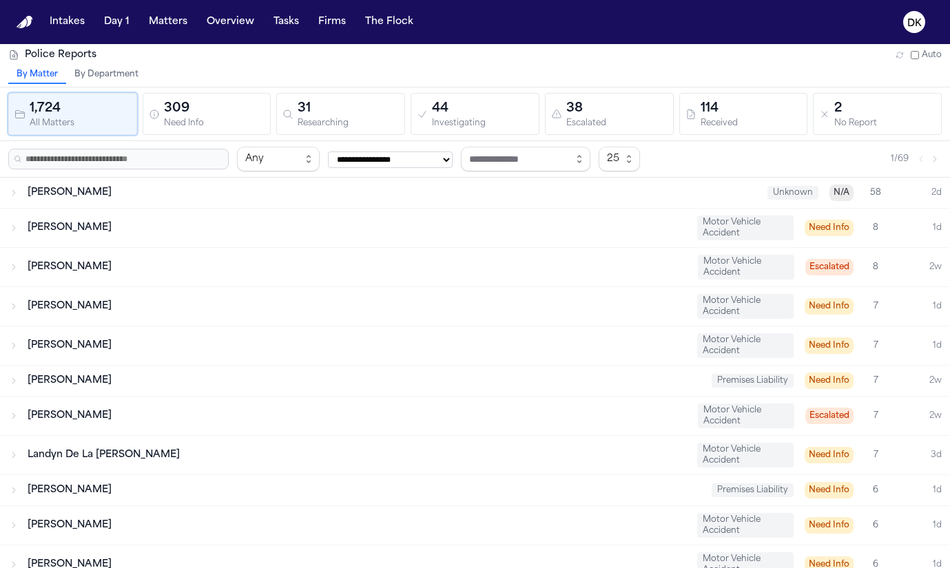
click at [245, 122] on div "Need Info" at bounding box center [214, 123] width 101 height 10
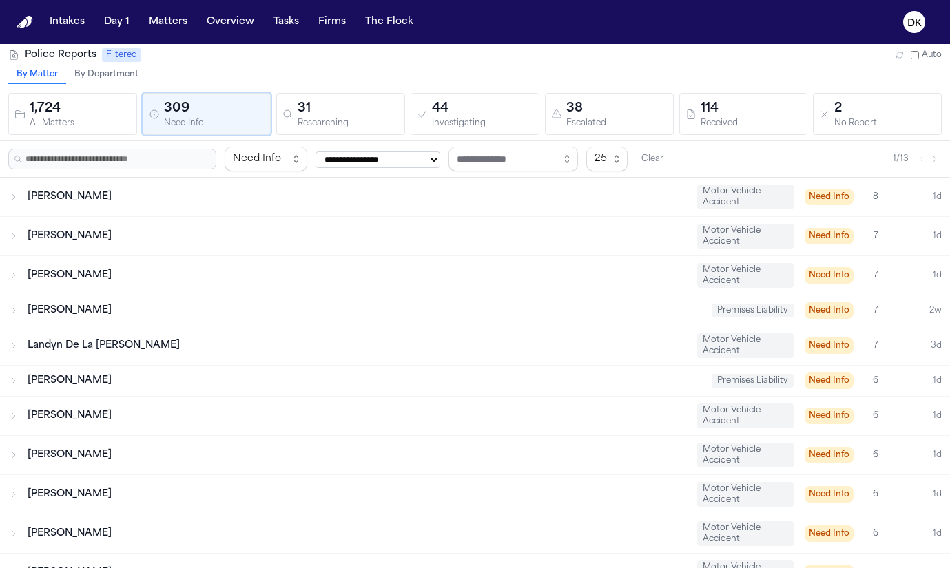
click at [317, 124] on div "Researching" at bounding box center [348, 123] width 101 height 10
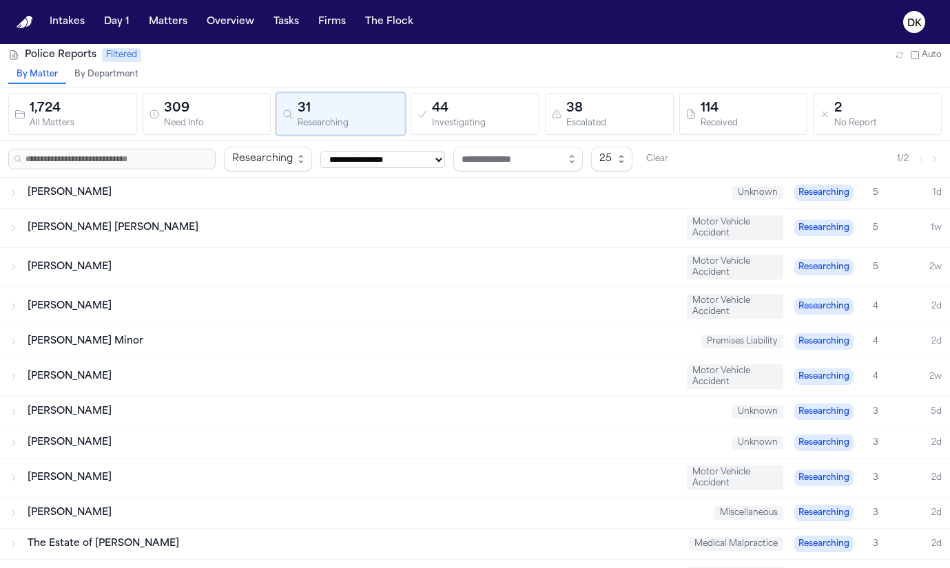
click at [475, 114] on div "44" at bounding box center [482, 108] width 101 height 19
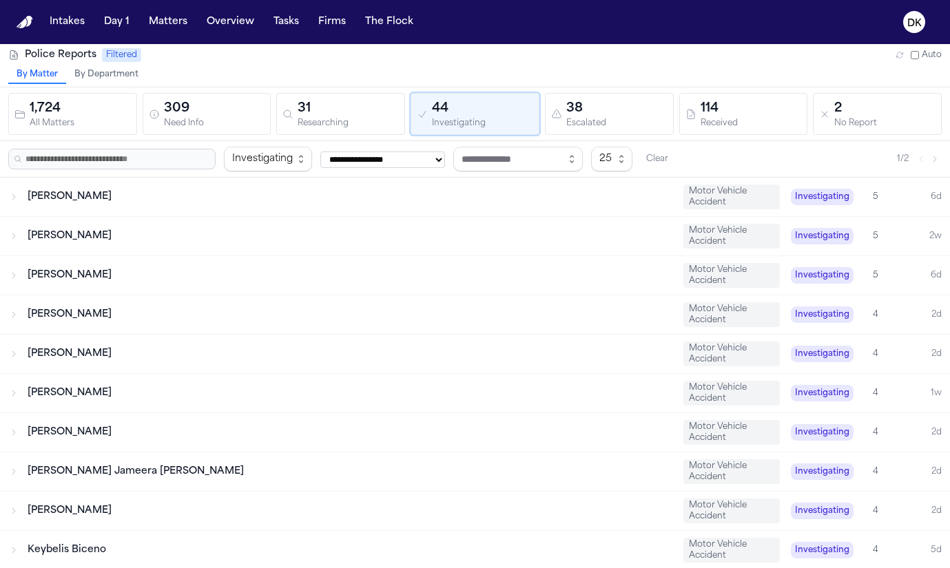
click at [585, 116] on div "38" at bounding box center [616, 108] width 101 height 19
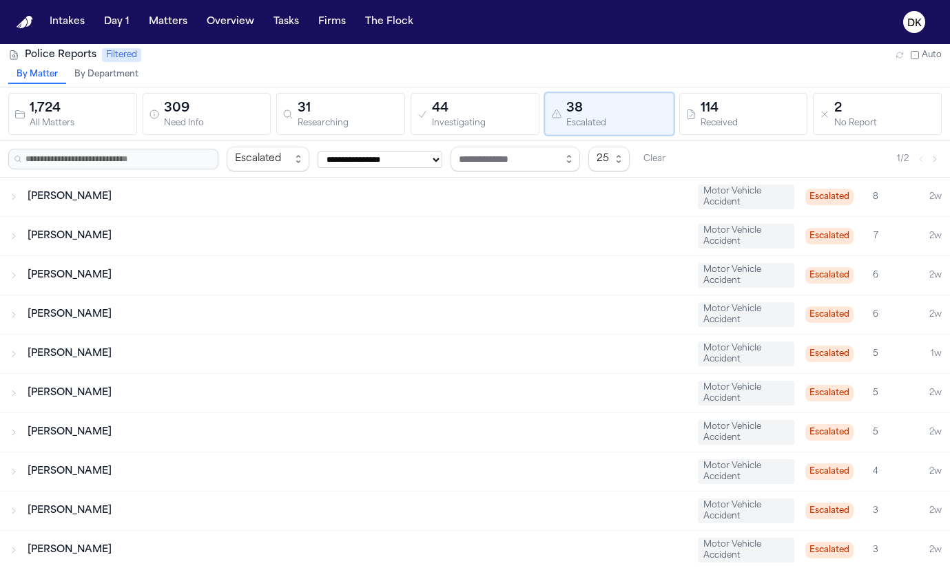
click at [665, 121] on div "Escalated" at bounding box center [616, 123] width 101 height 10
click at [721, 125] on div "Received" at bounding box center [751, 123] width 101 height 10
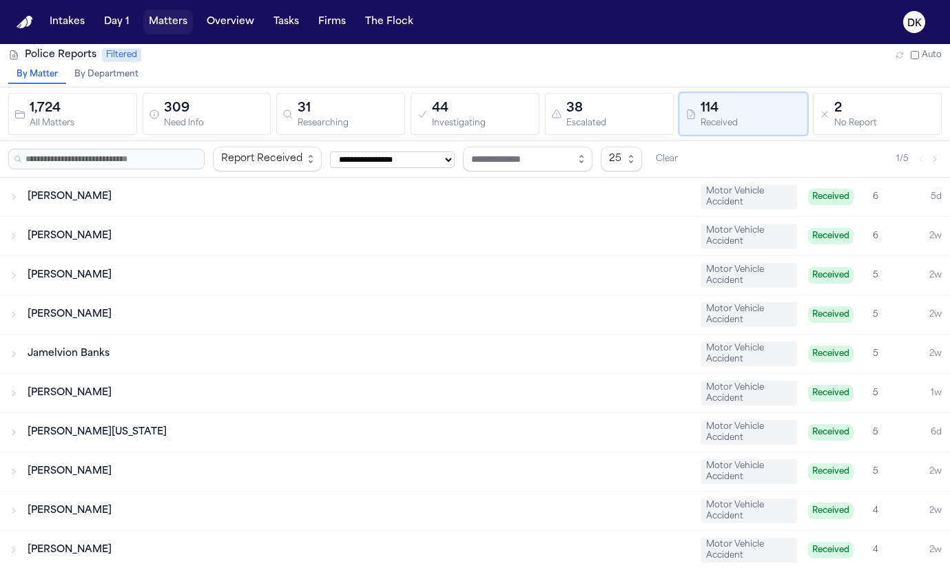
click at [167, 30] on button "Matters" at bounding box center [168, 22] width 50 height 25
